Goal: Ask a question

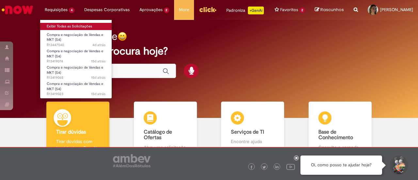
click at [63, 25] on link "Exibir Todas as Solicitações" at bounding box center [76, 26] width 72 height 7
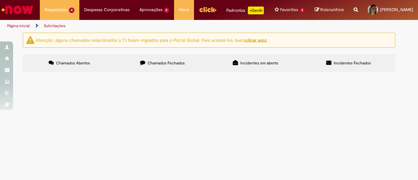
click at [0, 0] on span "Bom dia, solicito a negociação do orçamento em anexo." at bounding box center [0, 0] width 0 height 0
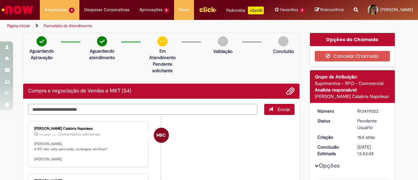
type textarea "**********"
click at [281, 112] on span "Enviar" at bounding box center [283, 109] width 13 height 6
